Goal: Transaction & Acquisition: Subscribe to service/newsletter

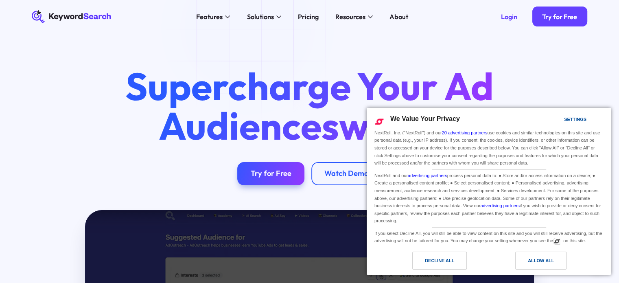
click at [434, 260] on div "Decline All" at bounding box center [439, 260] width 29 height 9
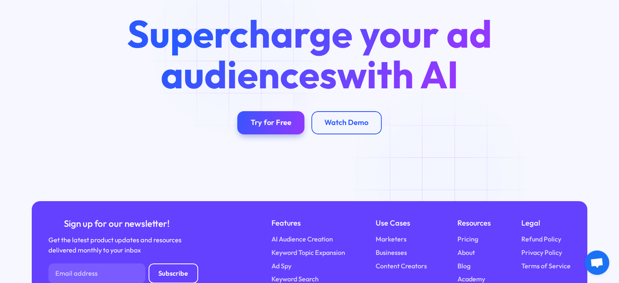
scroll to position [2986, 0]
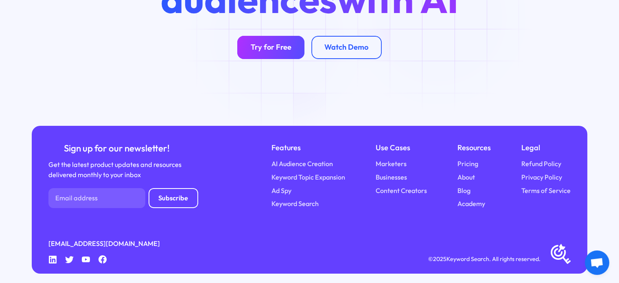
click at [279, 43] on div "Try for Free" at bounding box center [271, 47] width 41 height 9
